Goal: Task Accomplishment & Management: Complete application form

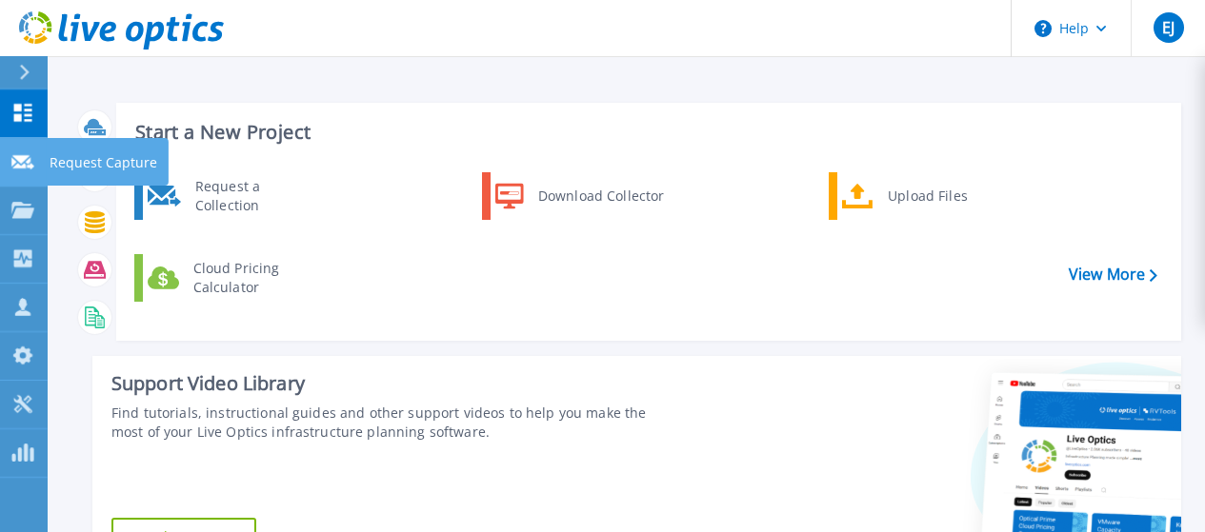
click at [26, 162] on icon at bounding box center [22, 162] width 23 height 14
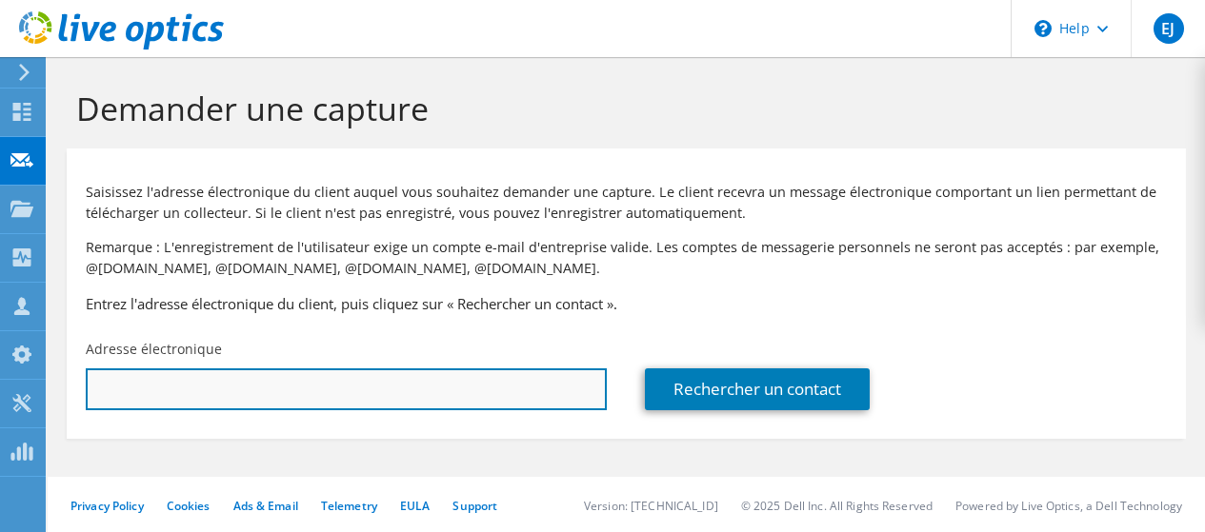
click at [217, 391] on input "text" at bounding box center [346, 390] width 521 height 42
paste input "vlargeteau@torbel.com"
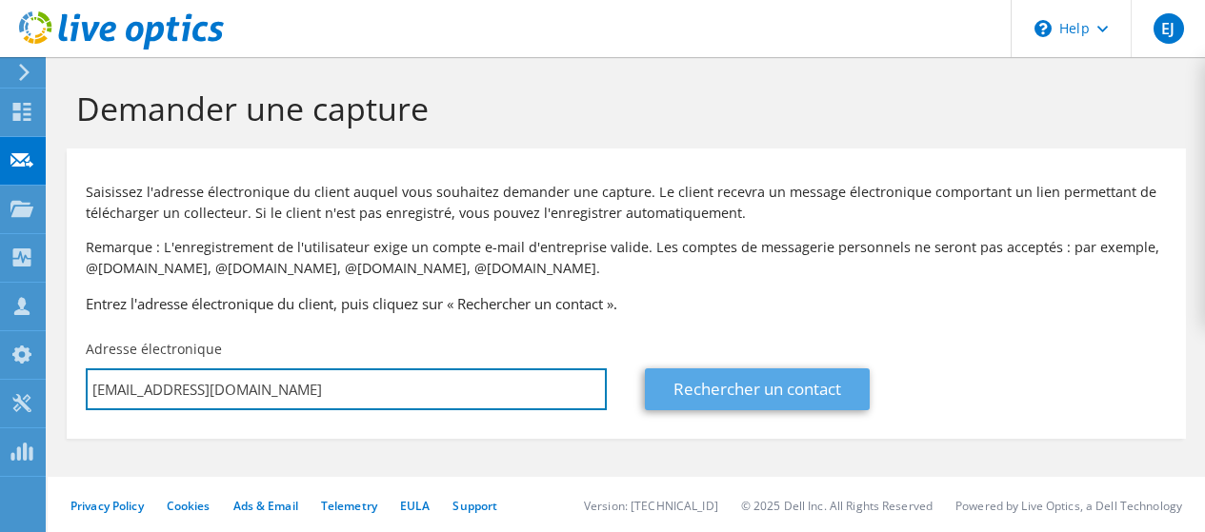
type input "vlargeteau@torbel.com"
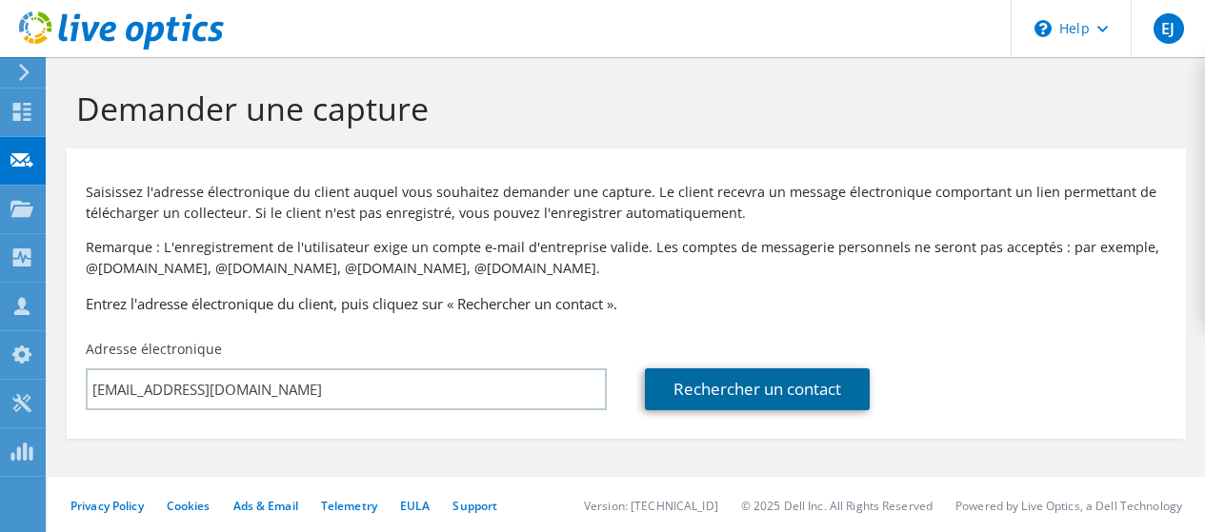
click at [729, 395] on link "Rechercher un contact" at bounding box center [757, 390] width 225 height 42
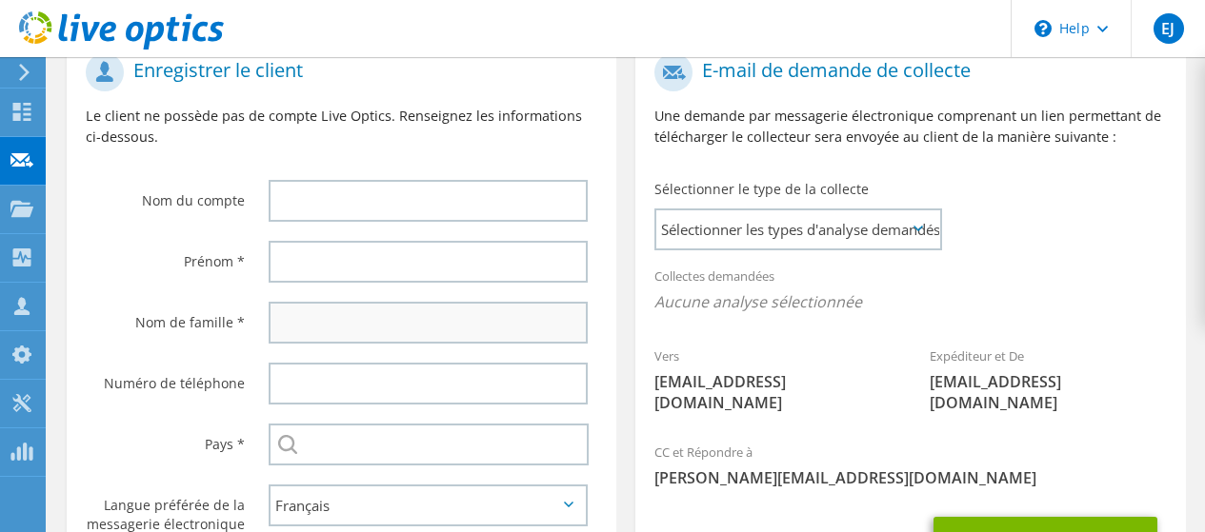
scroll to position [476, 0]
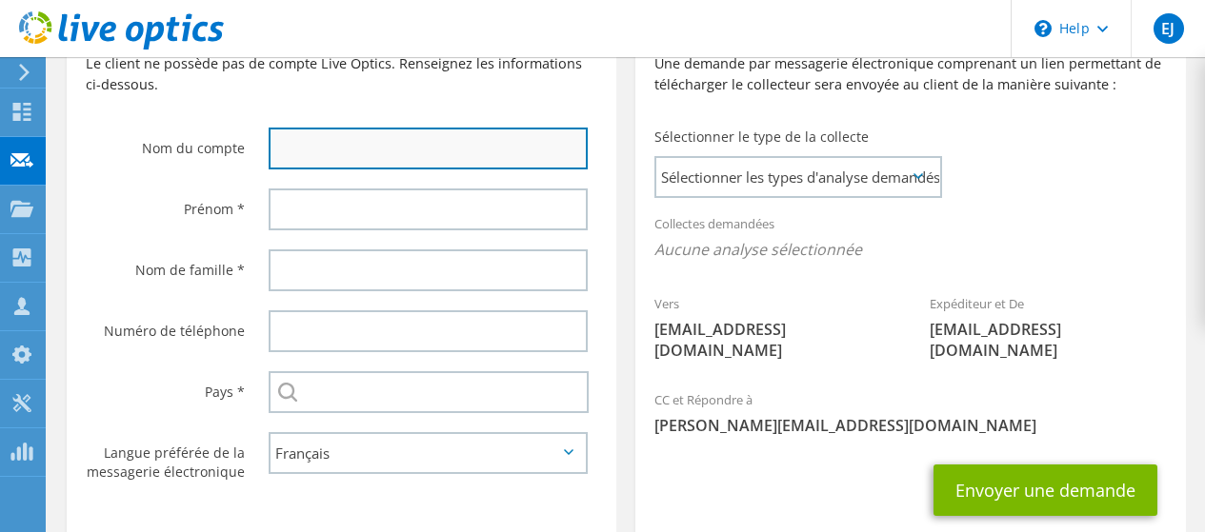
click at [367, 149] on input "text" at bounding box center [428, 149] width 319 height 42
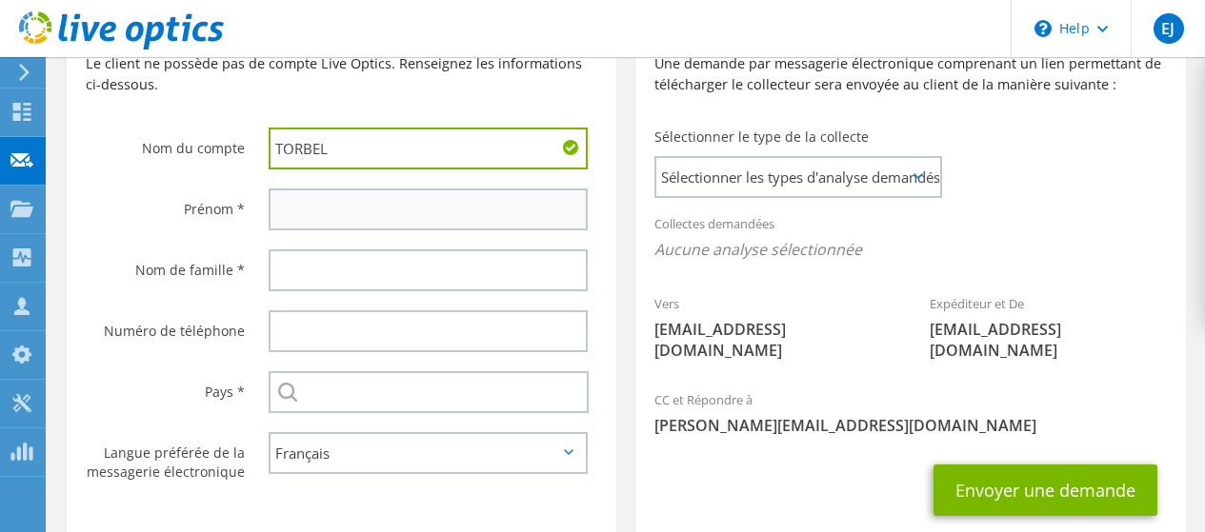
type input "TORBEL"
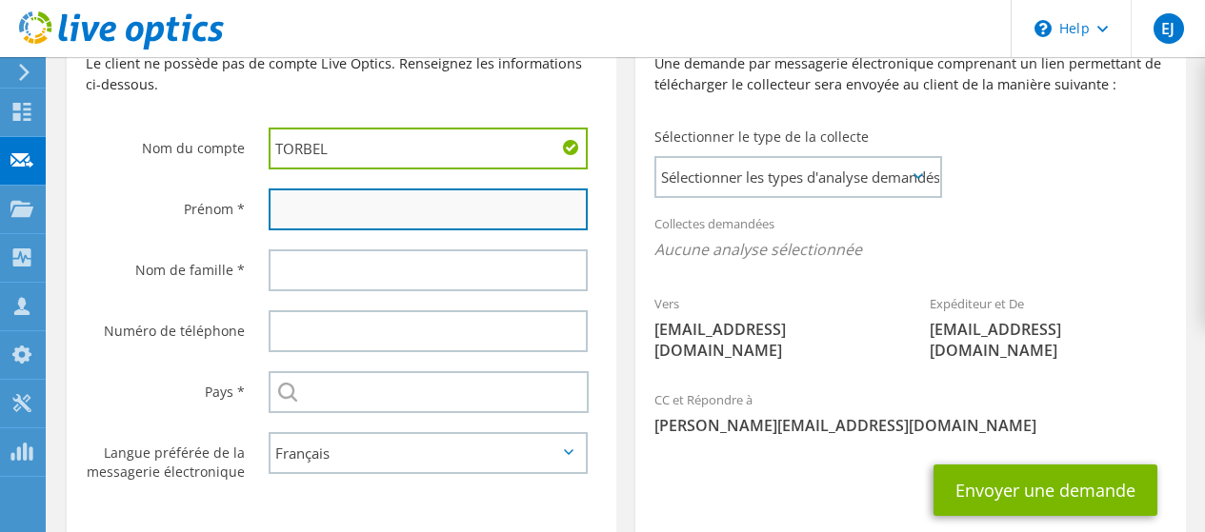
click at [362, 208] on input "text" at bounding box center [428, 210] width 319 height 42
click at [381, 211] on input "text" at bounding box center [428, 210] width 319 height 42
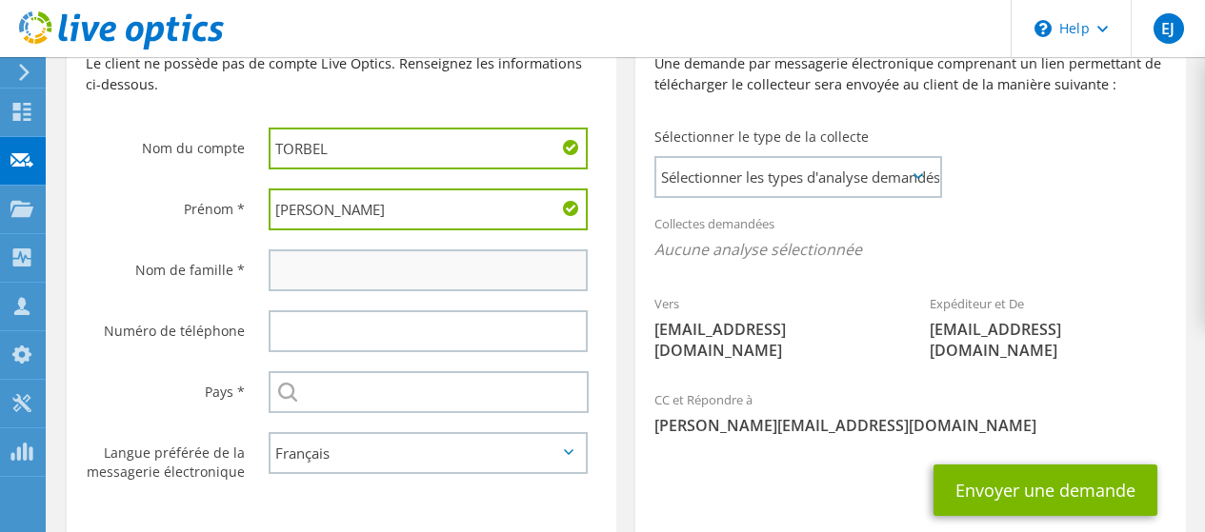
type input "Vincent"
click at [349, 276] on input "text" at bounding box center [428, 271] width 319 height 42
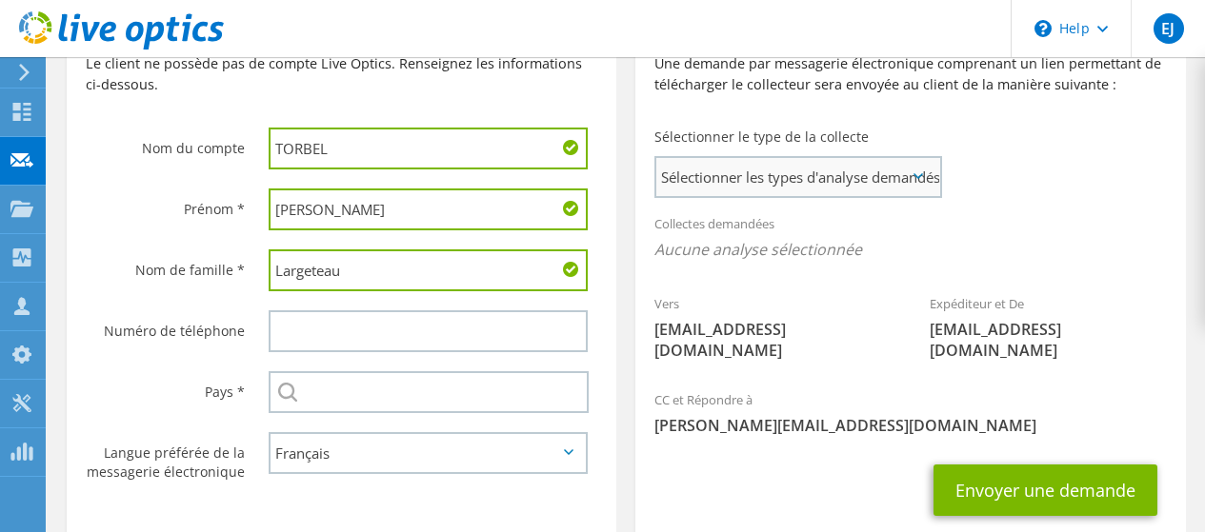
type input "Largeteau"
click at [716, 187] on span "Sélectionner les types d'analyse demandés" at bounding box center [797, 177] width 283 height 38
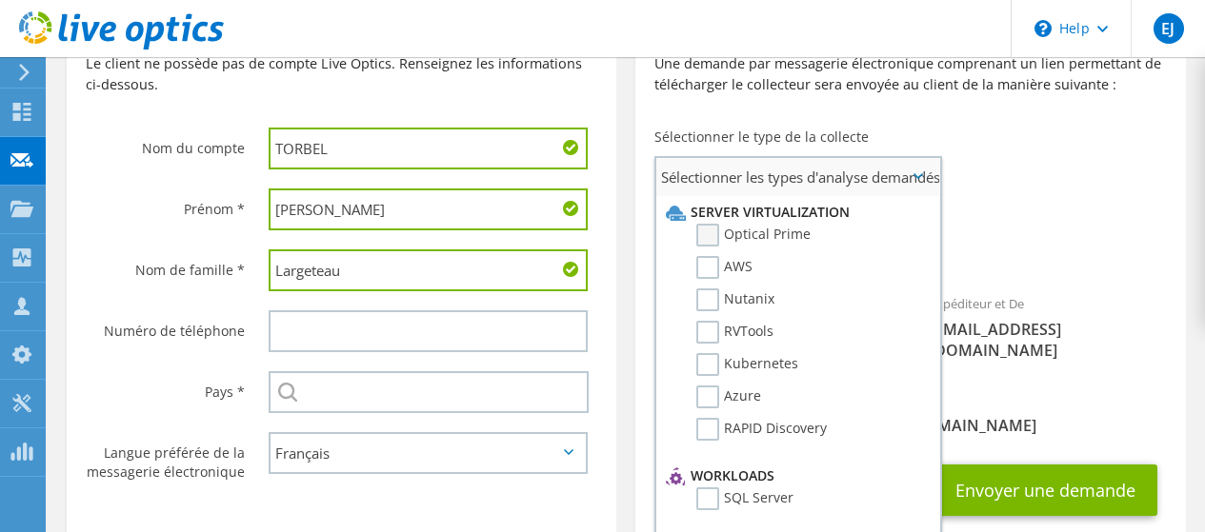
click at [716, 236] on label "Optical Prime" at bounding box center [753, 235] width 114 height 23
click at [0, 0] on input "Optical Prime" at bounding box center [0, 0] width 0 height 0
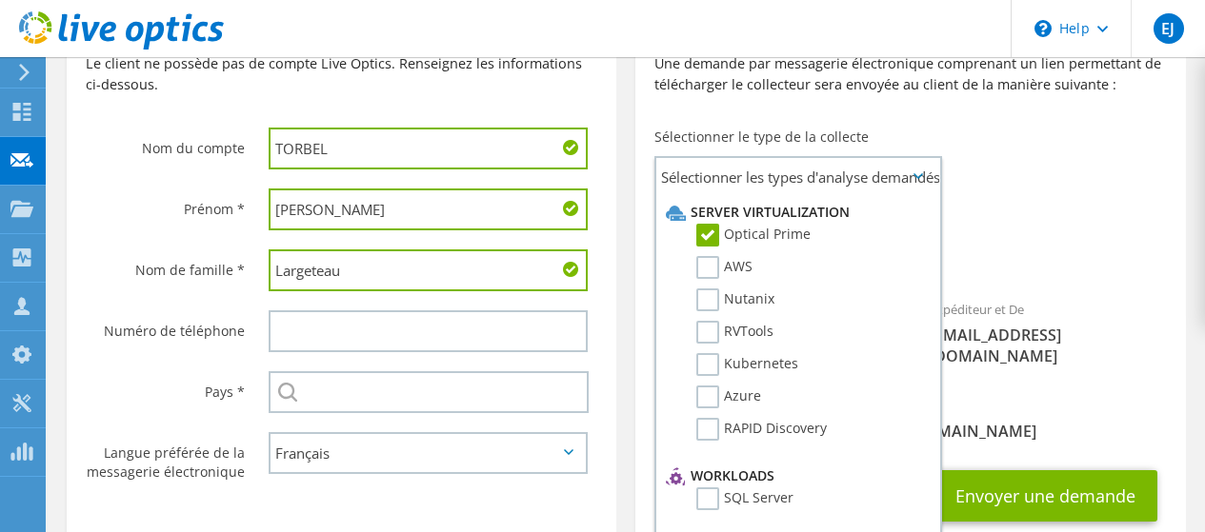
click at [630, 255] on div "E-mail de demande de collecte Une demande par messagerie électronique comprenan…" at bounding box center [910, 276] width 569 height 588
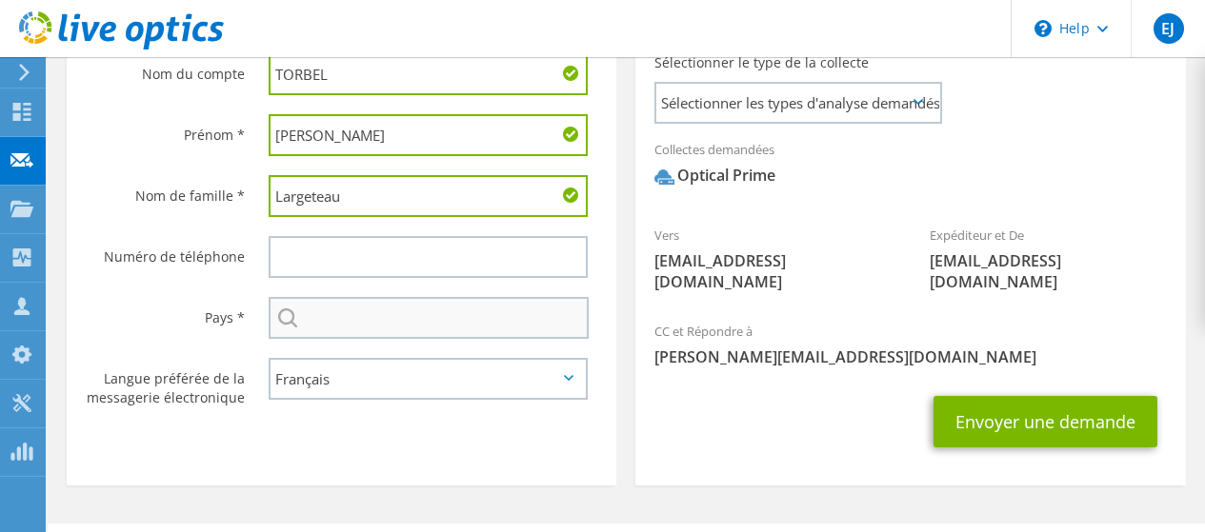
scroll to position [571, 0]
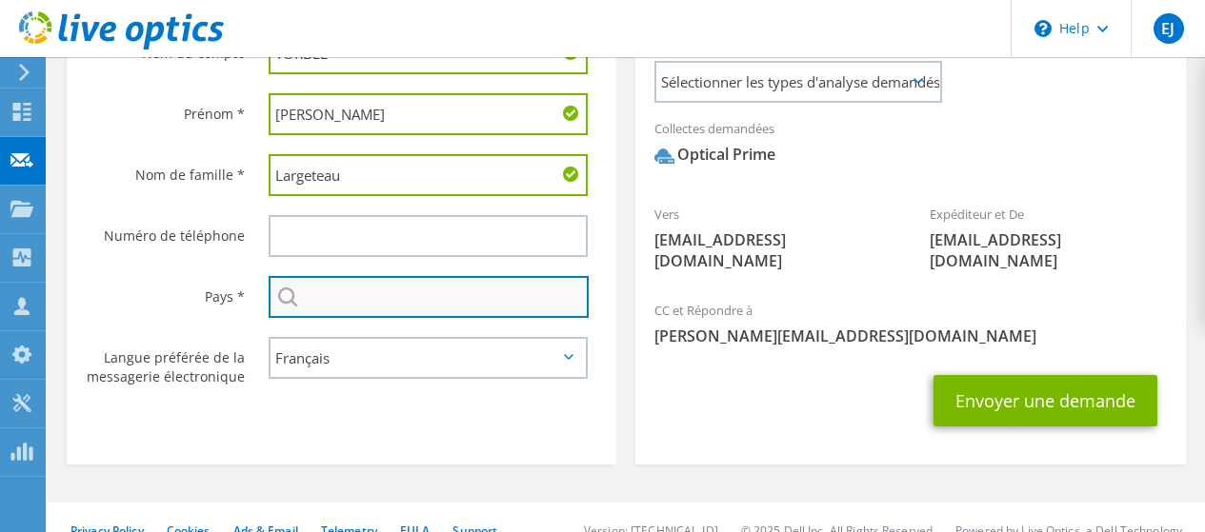
click at [482, 304] on input "text" at bounding box center [429, 297] width 320 height 42
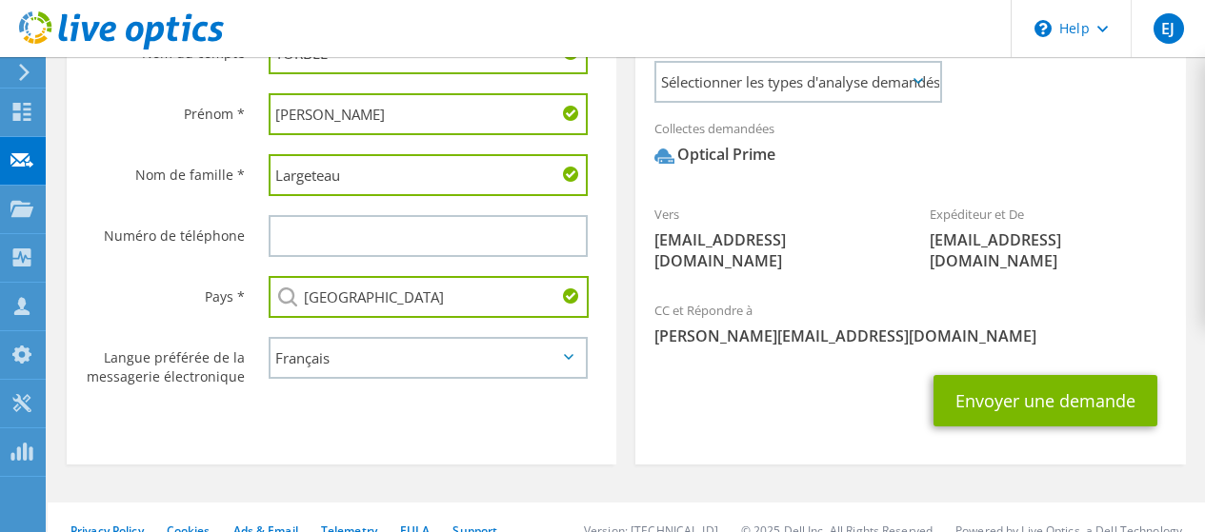
type input "France"
click at [624, 317] on div "Enregistrer le client Le client ne possède pas de compte Live Optics. Renseigne…" at bounding box center [341, 181] width 569 height 588
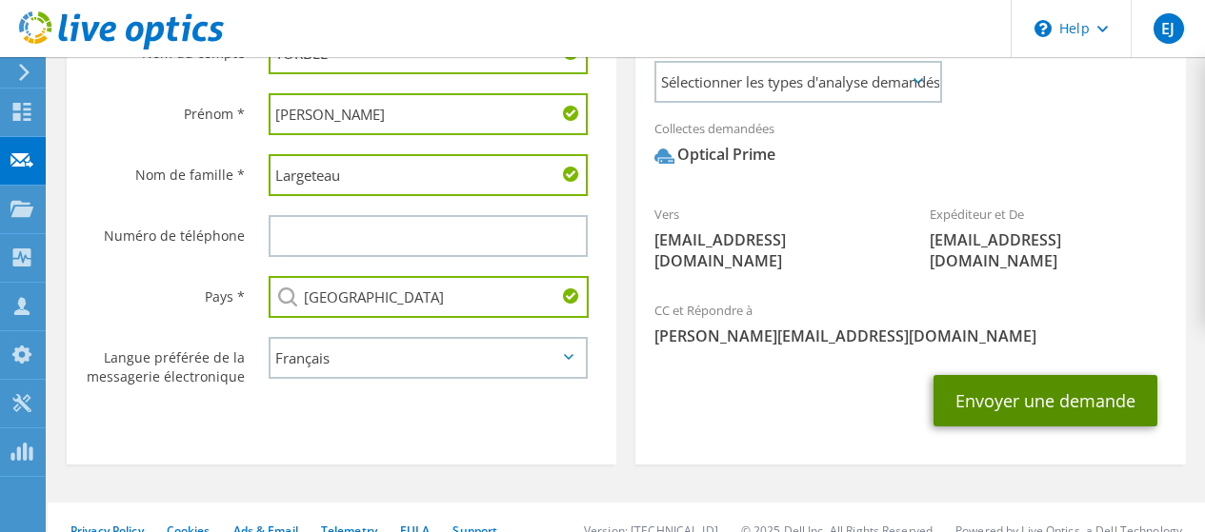
click at [1063, 381] on button "Envoyer une demande" at bounding box center [1045, 400] width 224 height 51
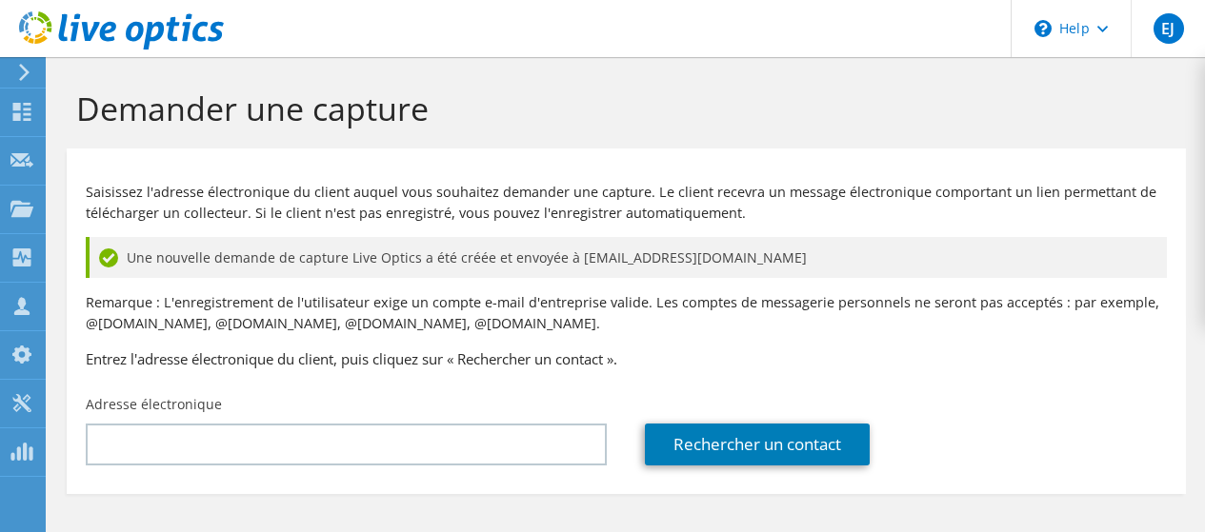
click at [643, 348] on div "Saisissez l'adresse électronique du client auquel vous souhaitez demander une c…" at bounding box center [626, 272] width 1119 height 228
